Goal: Ask a question: Seek information or help from site administrators or community

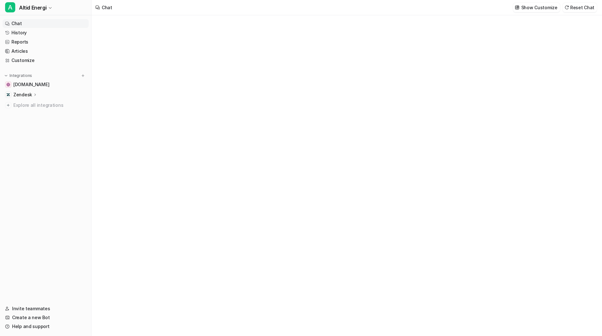
type textarea "**********"
click at [280, 179] on div at bounding box center [347, 182] width 186 height 15
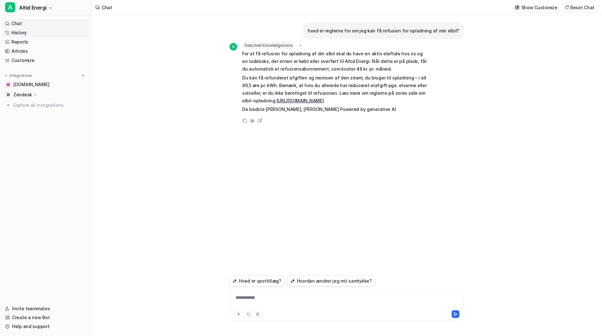
click at [22, 35] on link "History" at bounding box center [46, 32] width 86 height 9
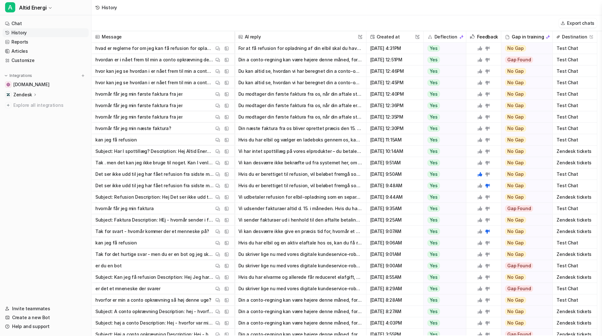
click at [480, 48] on icon at bounding box center [480, 48] width 4 height 4
click at [23, 24] on link "Chat" at bounding box center [46, 23] width 86 height 9
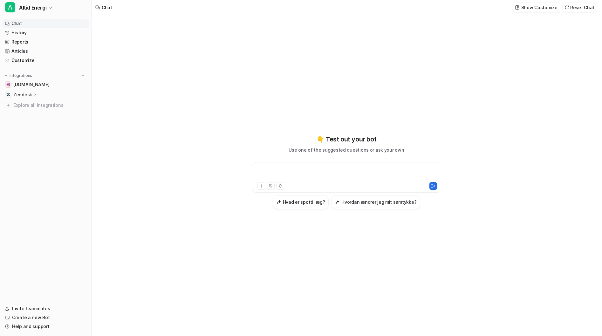
click at [321, 168] on div at bounding box center [347, 173] width 186 height 15
click at [297, 170] on div at bounding box center [347, 173] width 186 height 15
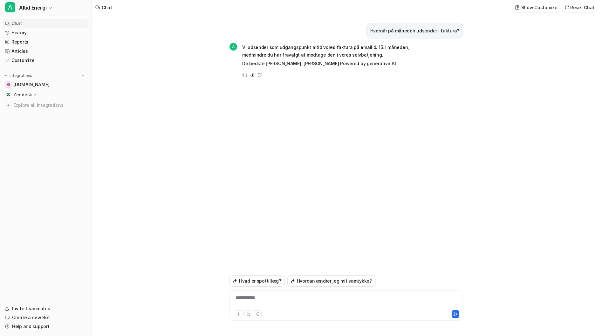
click at [30, 37] on ul "Chat History Reports Articles Customize" at bounding box center [46, 42] width 86 height 46
click at [30, 35] on link "History" at bounding box center [46, 32] width 86 height 9
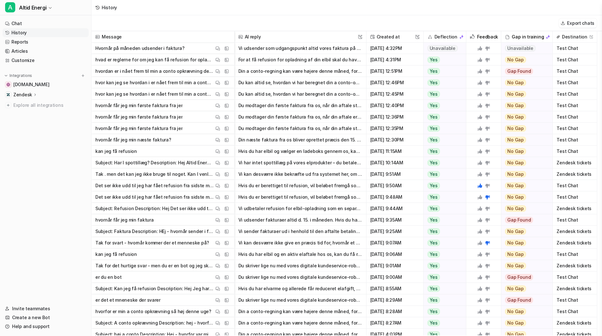
click at [300, 49] on button "Vi udsender som udgangspunkt altid vores faktura på email d. 15. i måneden, med…" at bounding box center [300, 48] width 124 height 11
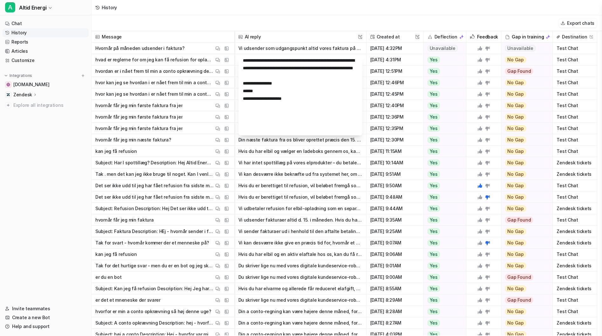
click at [300, 49] on button "Vi udsender som udgangspunkt altid vores faktura på email d. 15. i måneden, med…" at bounding box center [300, 48] width 124 height 11
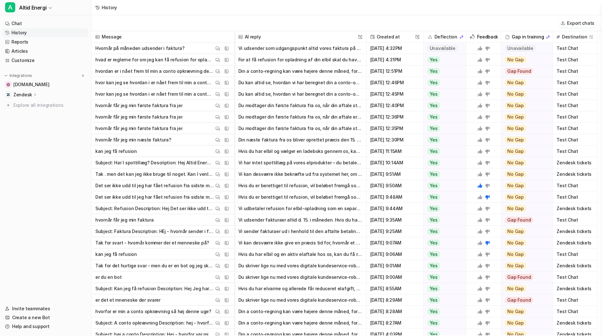
click at [479, 48] on icon at bounding box center [479, 48] width 5 height 5
click at [42, 22] on link "Chat" at bounding box center [46, 23] width 86 height 9
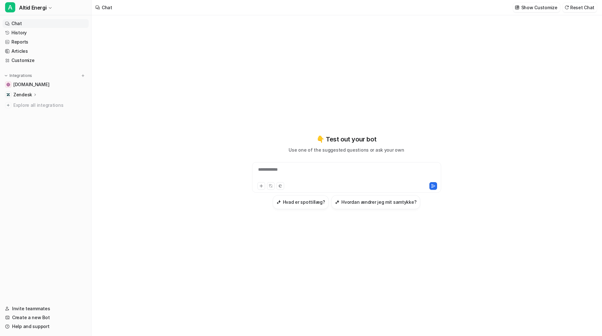
click at [274, 171] on div "**********" at bounding box center [347, 173] width 186 height 15
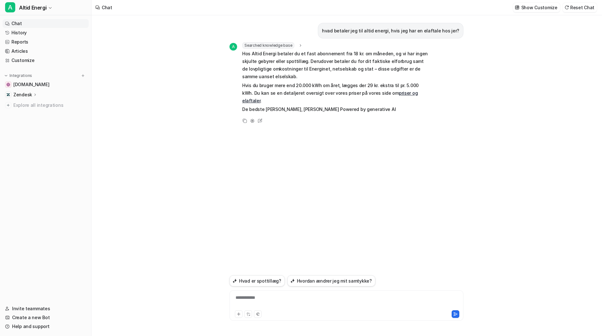
click at [395, 94] on link "priser og elaftaler" at bounding box center [329, 96] width 175 height 13
click at [20, 35] on link "History" at bounding box center [46, 32] width 86 height 9
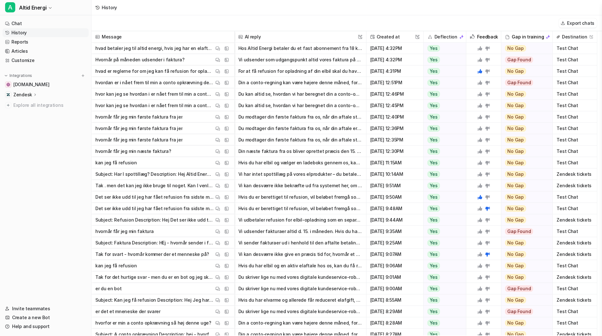
click at [480, 49] on icon at bounding box center [480, 48] width 4 height 4
click at [479, 58] on icon at bounding box center [479, 59] width 5 height 5
click at [37, 24] on link "Chat" at bounding box center [46, 23] width 86 height 9
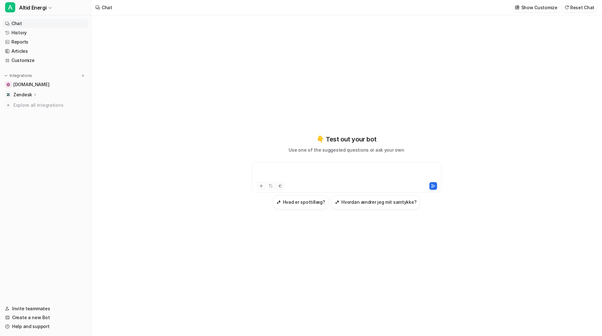
click at [313, 166] on div at bounding box center [347, 173] width 186 height 15
click at [299, 169] on div at bounding box center [347, 173] width 186 height 15
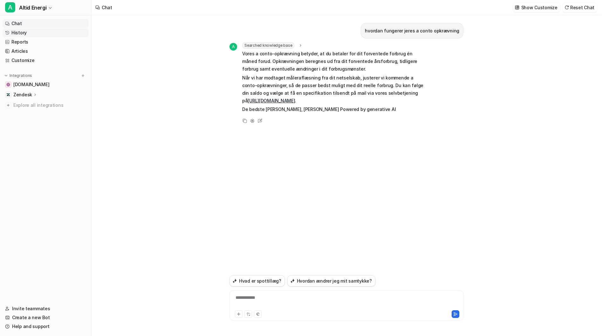
click at [26, 32] on link "History" at bounding box center [46, 32] width 86 height 9
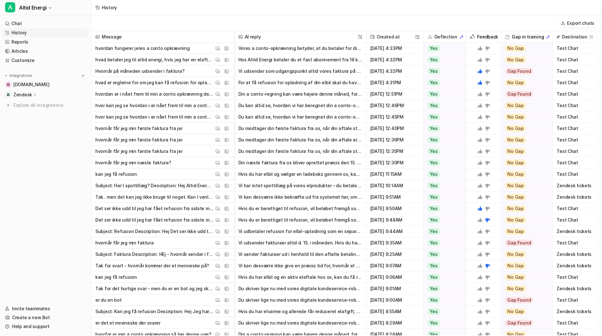
click at [481, 49] on icon at bounding box center [480, 48] width 4 height 4
click at [481, 60] on icon at bounding box center [480, 60] width 4 height 4
click at [45, 25] on link "Chat" at bounding box center [46, 23] width 86 height 9
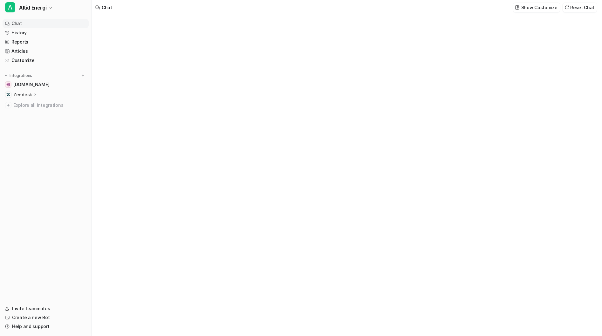
type textarea "**********"
click at [298, 172] on div at bounding box center [347, 173] width 186 height 15
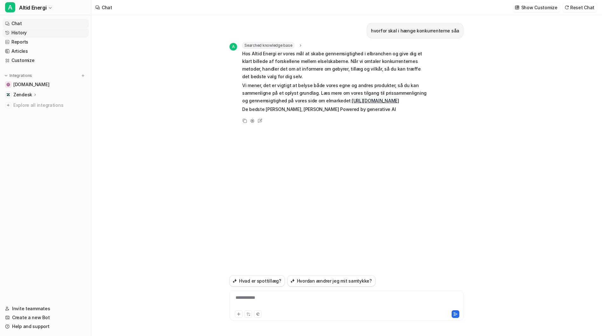
click at [34, 31] on link "History" at bounding box center [46, 32] width 86 height 9
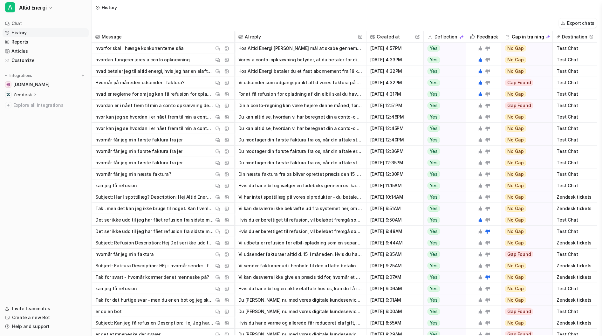
click at [480, 50] on icon at bounding box center [479, 48] width 5 height 5
